Goal: Transaction & Acquisition: Book appointment/travel/reservation

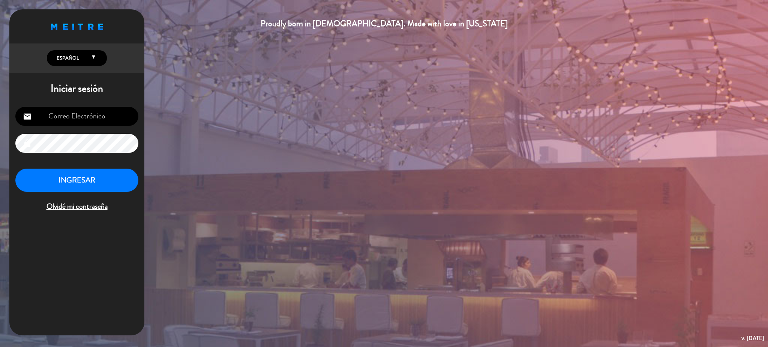
type input "[EMAIL_ADDRESS][DOMAIN_NAME]"
click at [77, 185] on button "INGRESAR" at bounding box center [76, 181] width 123 height 24
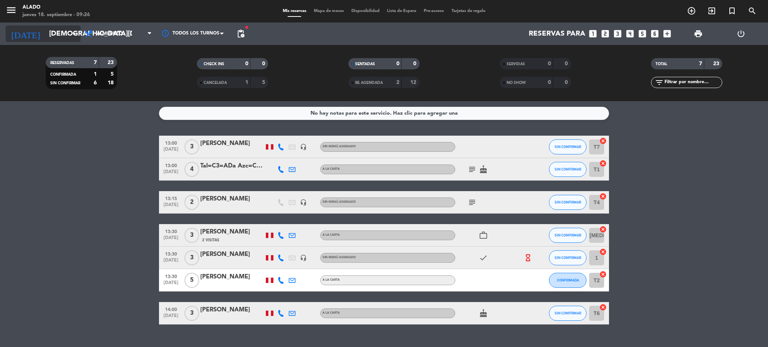
click at [45, 33] on input "[DEMOGRAPHIC_DATA][DATE]" at bounding box center [90, 34] width 90 height 16
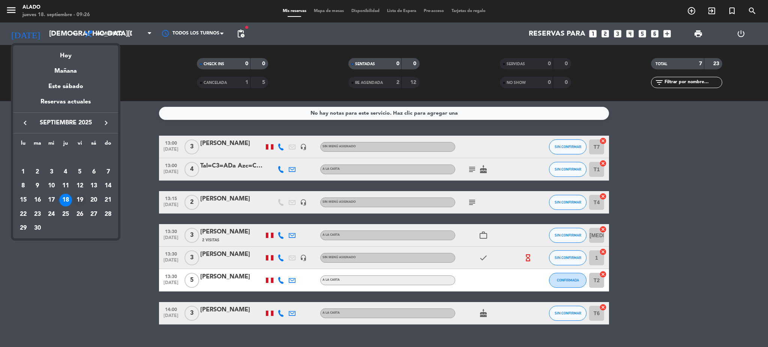
click at [81, 202] on div "19" at bounding box center [80, 200] width 13 height 13
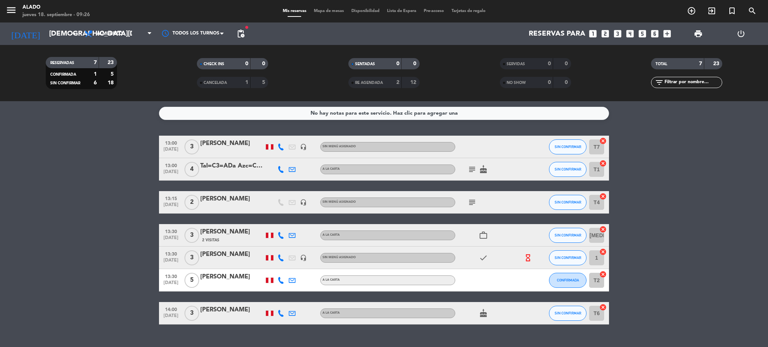
type input "[DATE]"
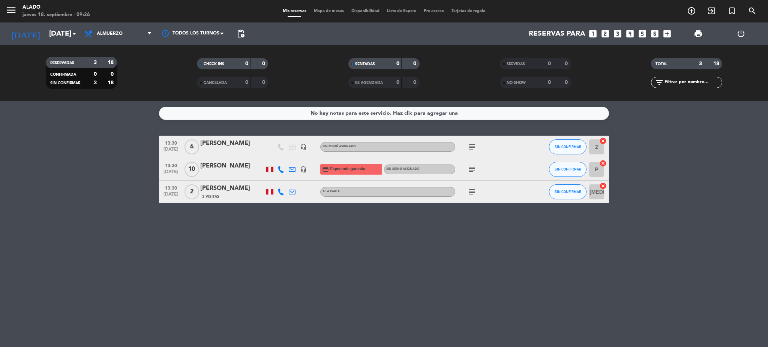
click at [471, 171] on icon "subject" at bounding box center [472, 169] width 9 height 9
click at [116, 37] on span "Almuerzo" at bounding box center [118, 34] width 75 height 17
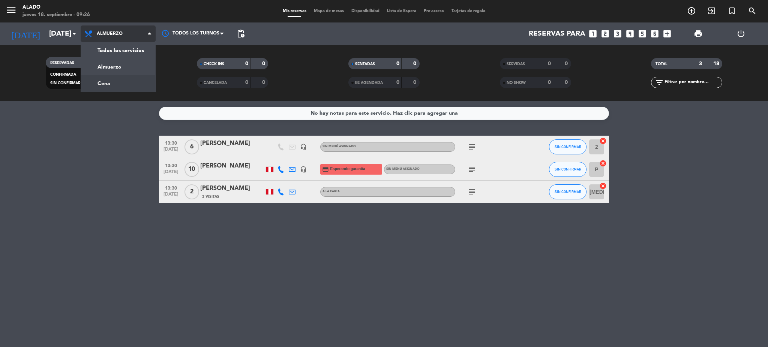
click at [125, 84] on div "menu Alado jueves 18. septiembre - 09:26 Mis reservas Mapa de mesas Disponibili…" at bounding box center [384, 50] width 768 height 101
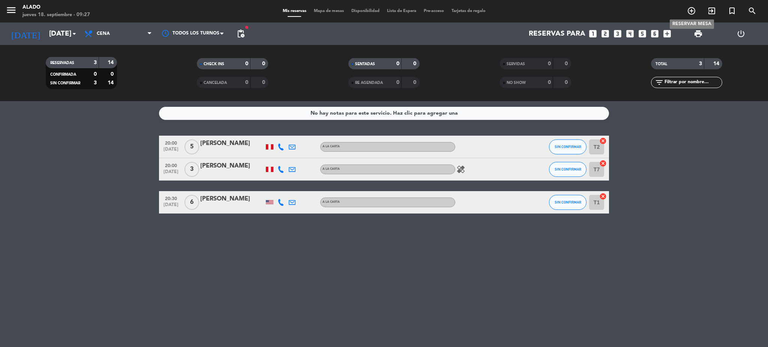
click at [689, 9] on icon "add_circle_outline" at bounding box center [691, 10] width 9 height 9
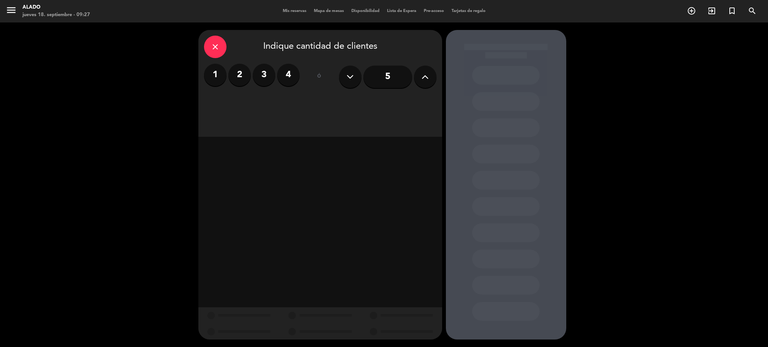
click at [422, 80] on icon at bounding box center [425, 76] width 7 height 11
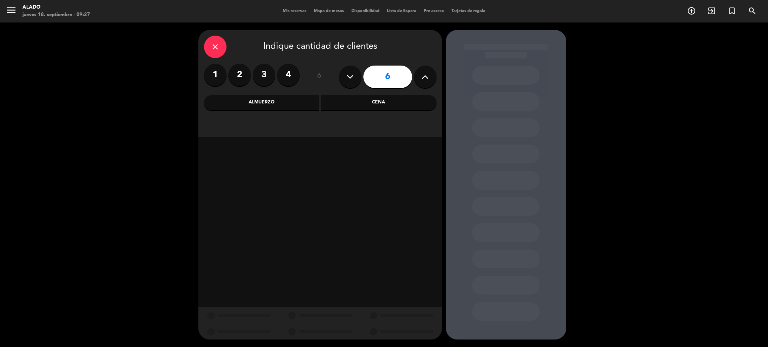
click at [422, 80] on icon at bounding box center [425, 76] width 7 height 11
type input "10"
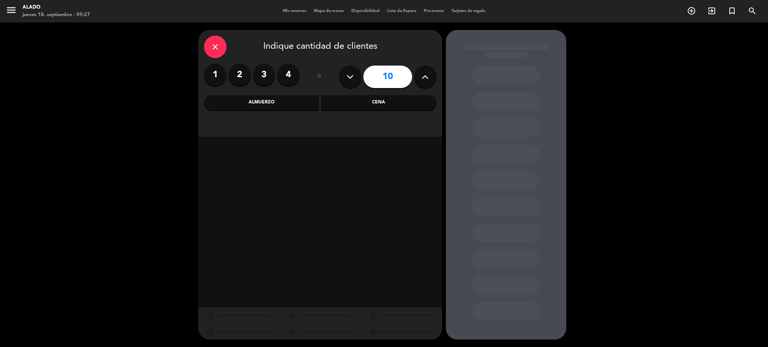
click at [394, 102] on div "Cena" at bounding box center [379, 102] width 116 height 15
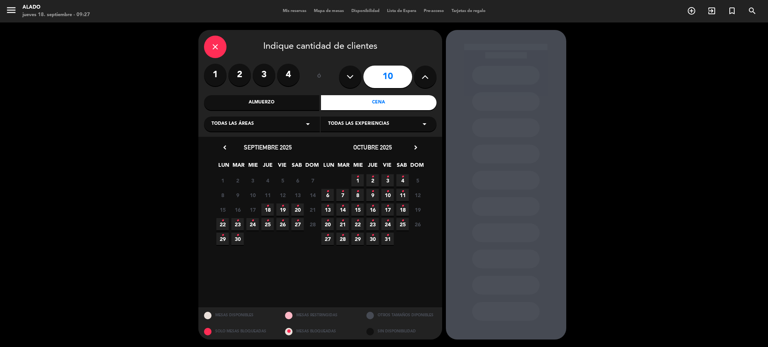
click at [281, 209] on icon "•" at bounding box center [282, 206] width 3 height 12
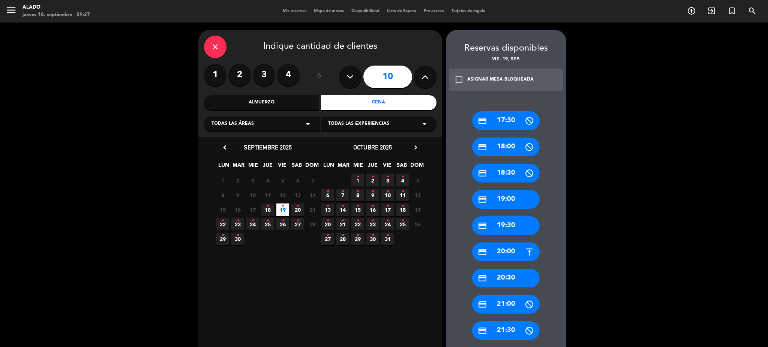
click at [512, 254] on div "credit_card 20:00" at bounding box center [506, 252] width 68 height 19
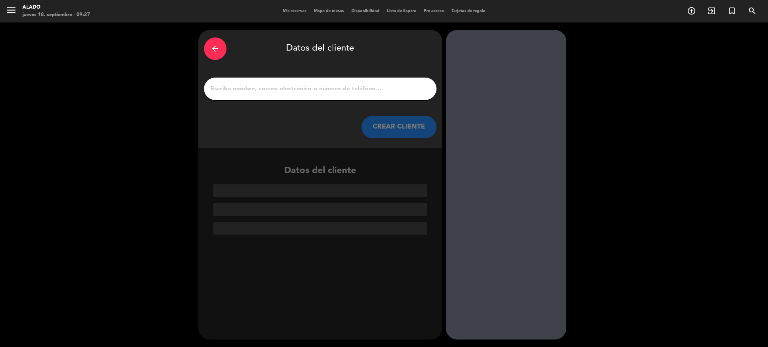
click at [359, 90] on input "1" at bounding box center [320, 89] width 221 height 11
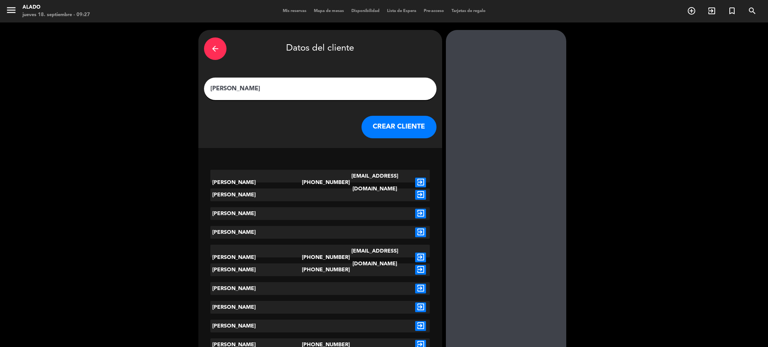
type input "[PERSON_NAME]"
click at [347, 177] on div "[EMAIL_ADDRESS][DOMAIN_NAME]" at bounding box center [374, 183] width 73 height 26
click at [418, 178] on icon "exit_to_app" at bounding box center [420, 183] width 11 height 10
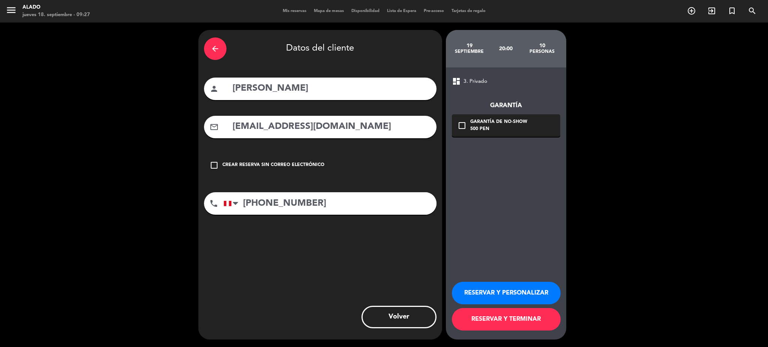
click at [275, 165] on div "Crear reserva sin correo electrónico" at bounding box center [273, 166] width 102 height 8
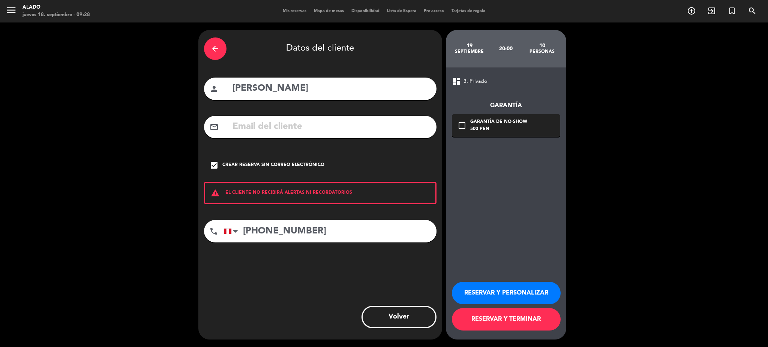
click at [525, 292] on button "RESERVAR Y PERSONALIZAR" at bounding box center [506, 293] width 109 height 23
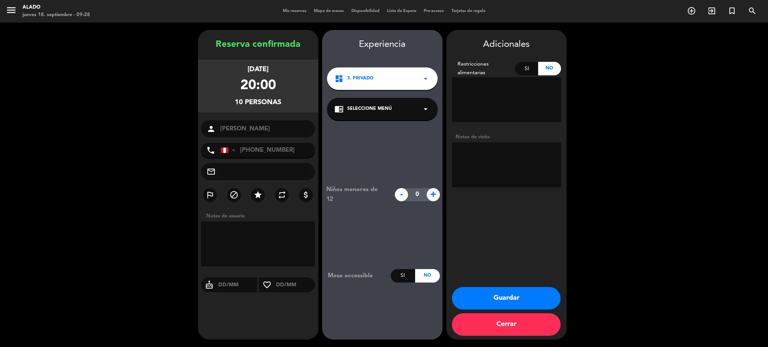
click at [515, 302] on button "Guardar" at bounding box center [506, 298] width 109 height 23
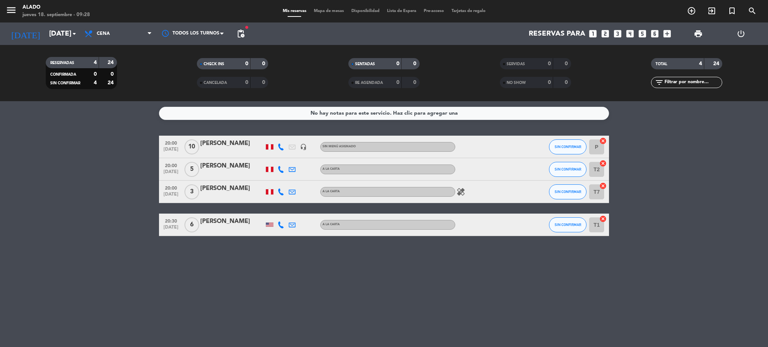
click at [242, 145] on div "[PERSON_NAME]" at bounding box center [232, 144] width 64 height 10
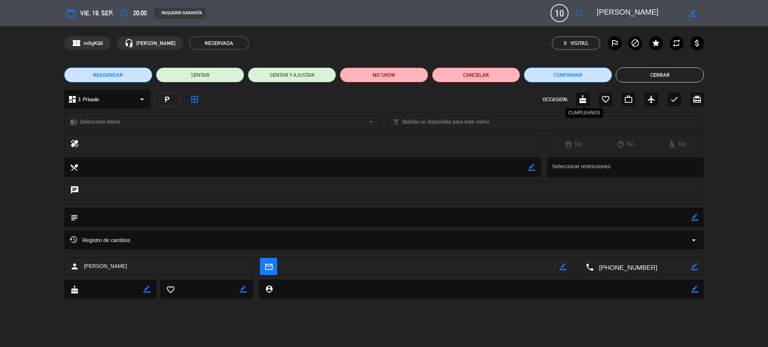
click at [582, 101] on icon "cake" at bounding box center [583, 99] width 9 height 9
click at [661, 76] on button "Cerrar" at bounding box center [660, 75] width 88 height 15
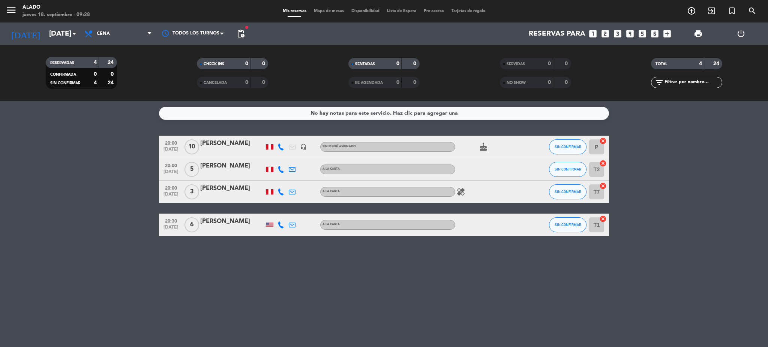
click at [218, 143] on div "[PERSON_NAME]" at bounding box center [232, 144] width 64 height 10
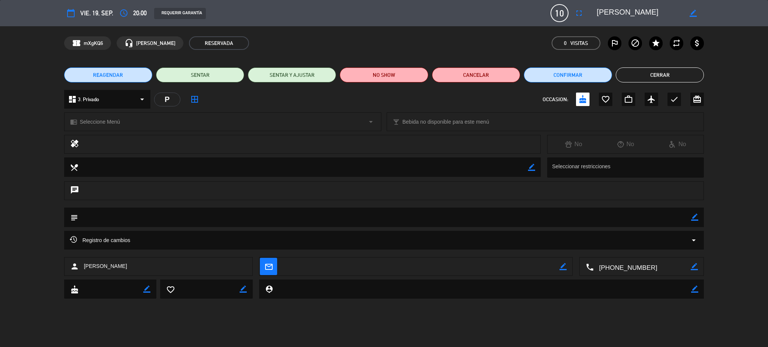
click at [697, 219] on icon "border_color" at bounding box center [694, 217] width 7 height 7
click at [656, 215] on textarea at bounding box center [385, 217] width 614 height 19
click at [648, 216] on textarea at bounding box center [385, 217] width 614 height 19
type textarea "T5-T6 no mover"
click at [687, 233] on div "Registro de cambios arrow_drop_down" at bounding box center [384, 240] width 640 height 19
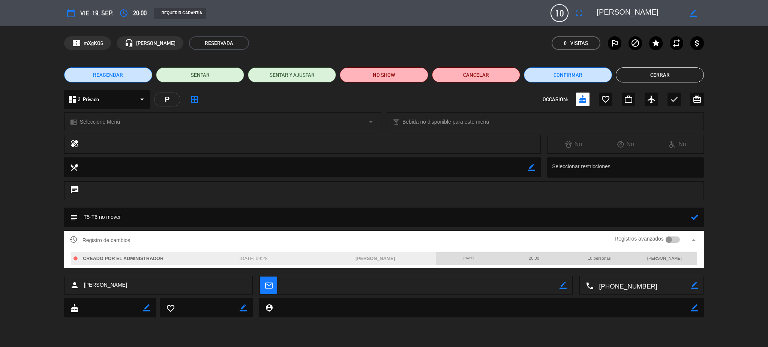
click at [173, 220] on textarea at bounding box center [385, 217] width 614 height 19
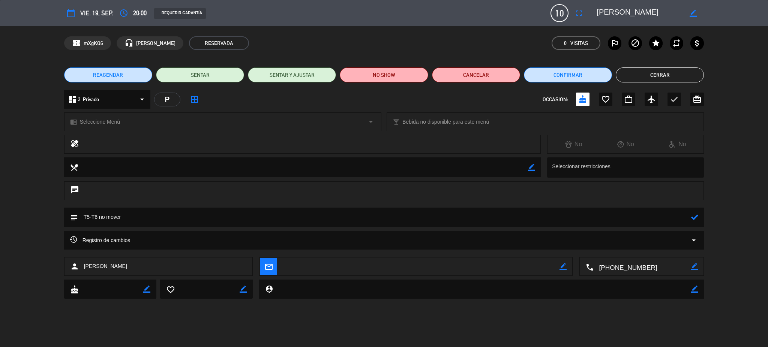
click at [694, 218] on icon at bounding box center [694, 217] width 7 height 7
click at [160, 218] on textarea at bounding box center [385, 217] width 614 height 19
click at [668, 78] on button "Cerrar" at bounding box center [660, 75] width 88 height 15
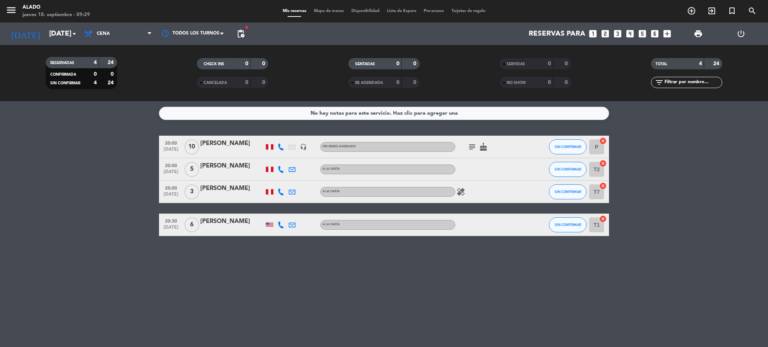
click at [472, 147] on icon "subject" at bounding box center [472, 147] width 9 height 9
click at [224, 144] on div "[PERSON_NAME]" at bounding box center [232, 144] width 64 height 10
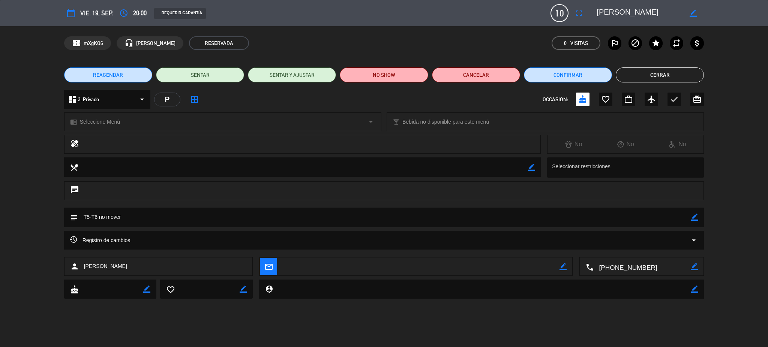
click at [691, 216] on textarea at bounding box center [385, 217] width 614 height 19
click at [694, 216] on icon "border_color" at bounding box center [694, 217] width 7 height 7
click at [532, 219] on textarea at bounding box center [385, 217] width 614 height 19
type textarea "T5-T6 no mover // cumpleaños de su hijo"
click at [698, 225] on div at bounding box center [694, 218] width 7 height 20
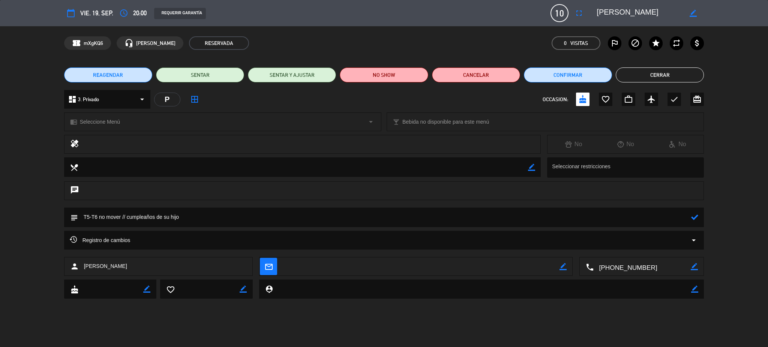
click at [695, 224] on div at bounding box center [694, 218] width 7 height 20
click at [695, 220] on icon at bounding box center [694, 217] width 7 height 7
click at [675, 75] on button "Cerrar" at bounding box center [660, 75] width 88 height 15
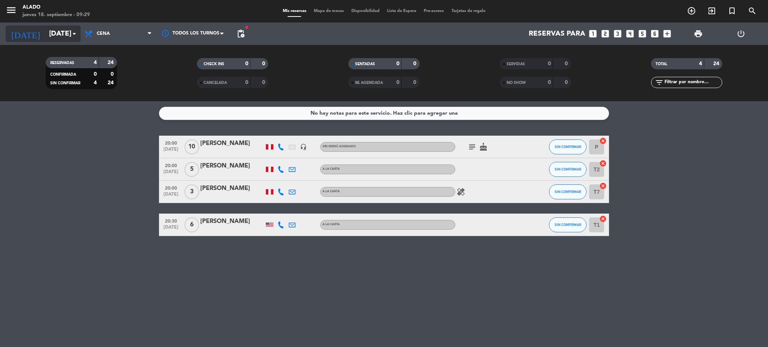
click at [57, 35] on input "[DATE]" at bounding box center [90, 34] width 90 height 16
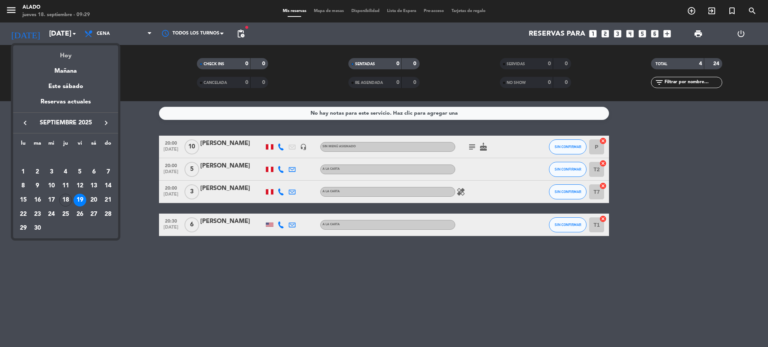
click at [69, 53] on div "Hoy" at bounding box center [65, 52] width 105 height 15
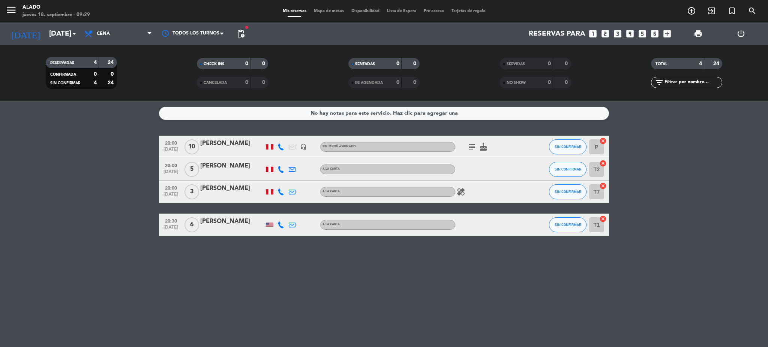
type input "[DEMOGRAPHIC_DATA][DATE]"
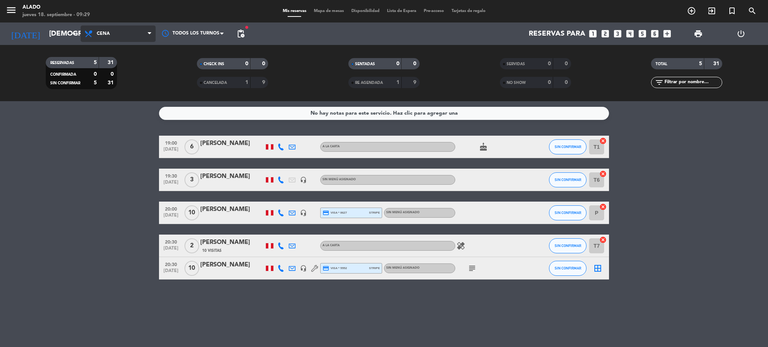
click at [104, 35] on span "Cena" at bounding box center [103, 33] width 13 height 5
click at [111, 69] on div "menu Alado jueves 18. septiembre - 09:29 Mis reservas Mapa de mesas Disponibili…" at bounding box center [384, 50] width 768 height 101
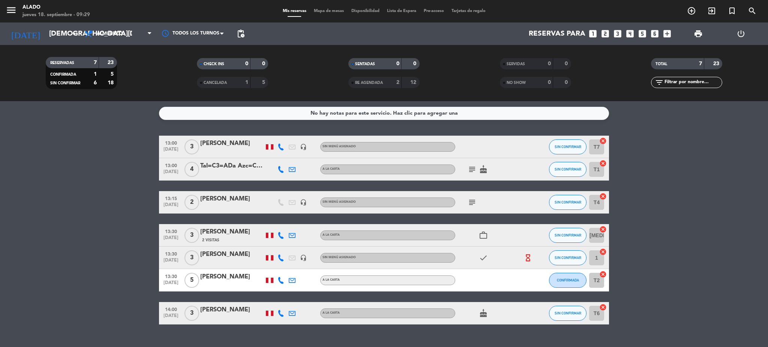
click at [474, 168] on icon "subject" at bounding box center [472, 169] width 9 height 9
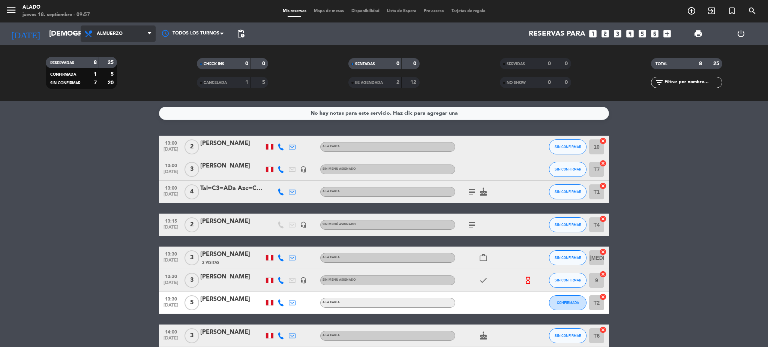
click at [121, 34] on span "Almuerzo" at bounding box center [110, 33] width 26 height 5
click at [117, 88] on div "menu Alado jueves 18. septiembre - 09:57 Mis reservas Mapa de mesas Disponibili…" at bounding box center [384, 50] width 768 height 101
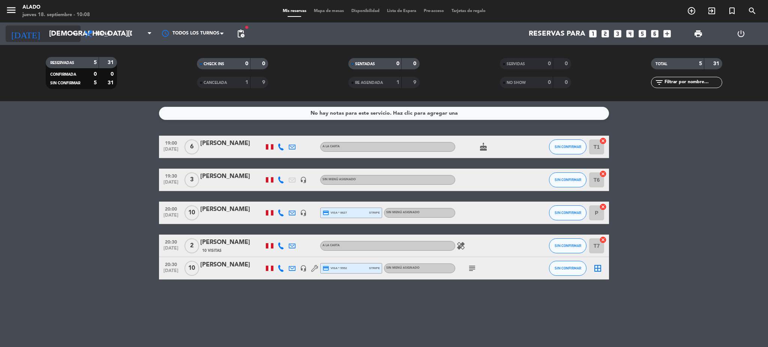
click at [50, 35] on input "[DEMOGRAPHIC_DATA][DATE]" at bounding box center [90, 34] width 90 height 16
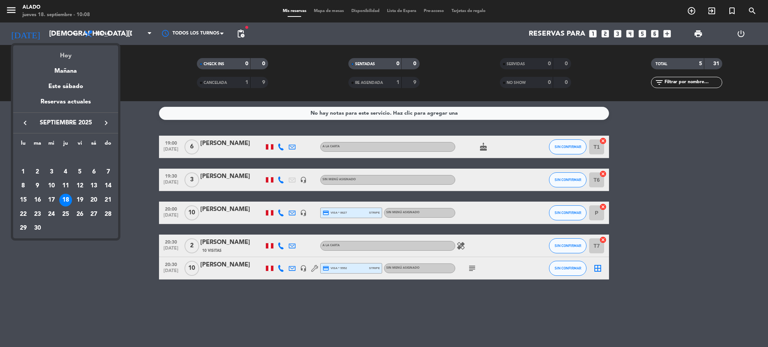
click at [62, 51] on div "Hoy" at bounding box center [65, 52] width 105 height 15
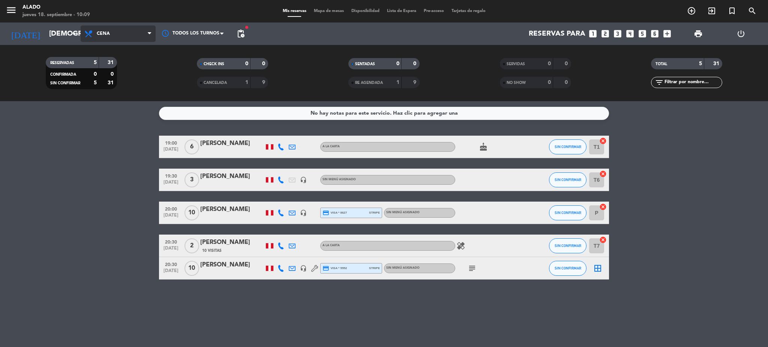
click at [117, 30] on span "Cena" at bounding box center [118, 34] width 75 height 17
click at [127, 62] on div "menu Alado jueves 18. septiembre - 10:09 Mis reservas Mapa de mesas Disponibili…" at bounding box center [384, 50] width 768 height 101
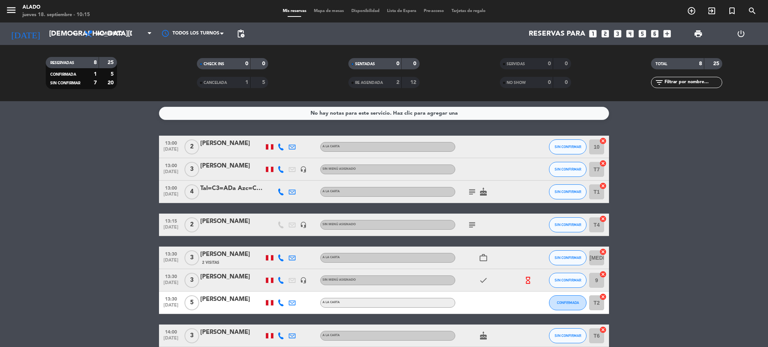
click at [470, 190] on icon "subject" at bounding box center [472, 192] width 9 height 9
click at [473, 224] on icon "subject" at bounding box center [472, 225] width 9 height 9
